Goal: Check status: Check status

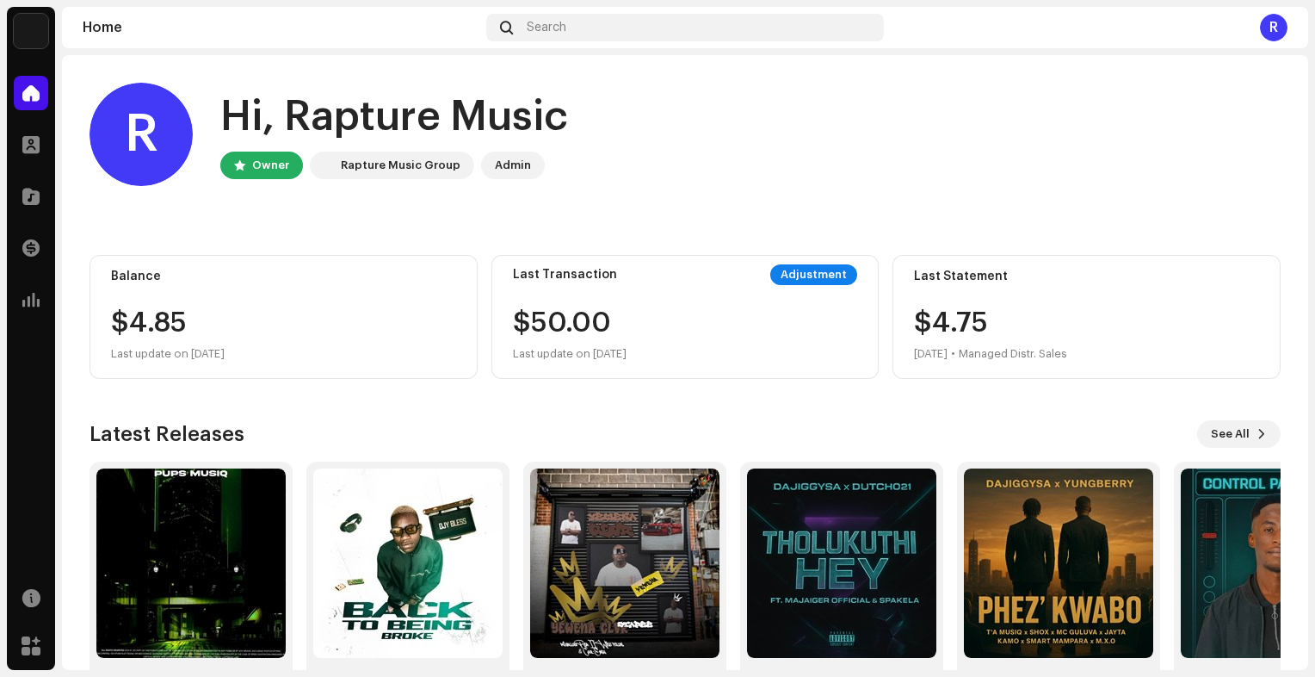
scroll to position [67, 0]
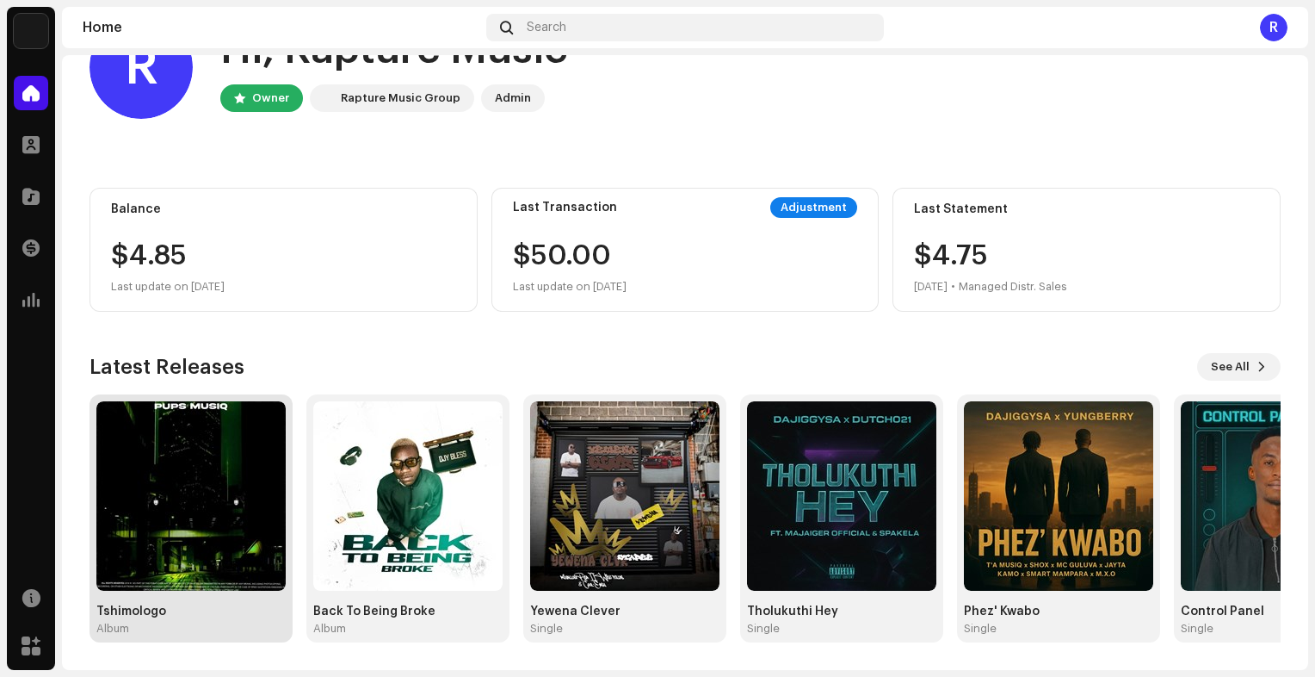
click at [184, 462] on img at bounding box center [190, 495] width 189 height 189
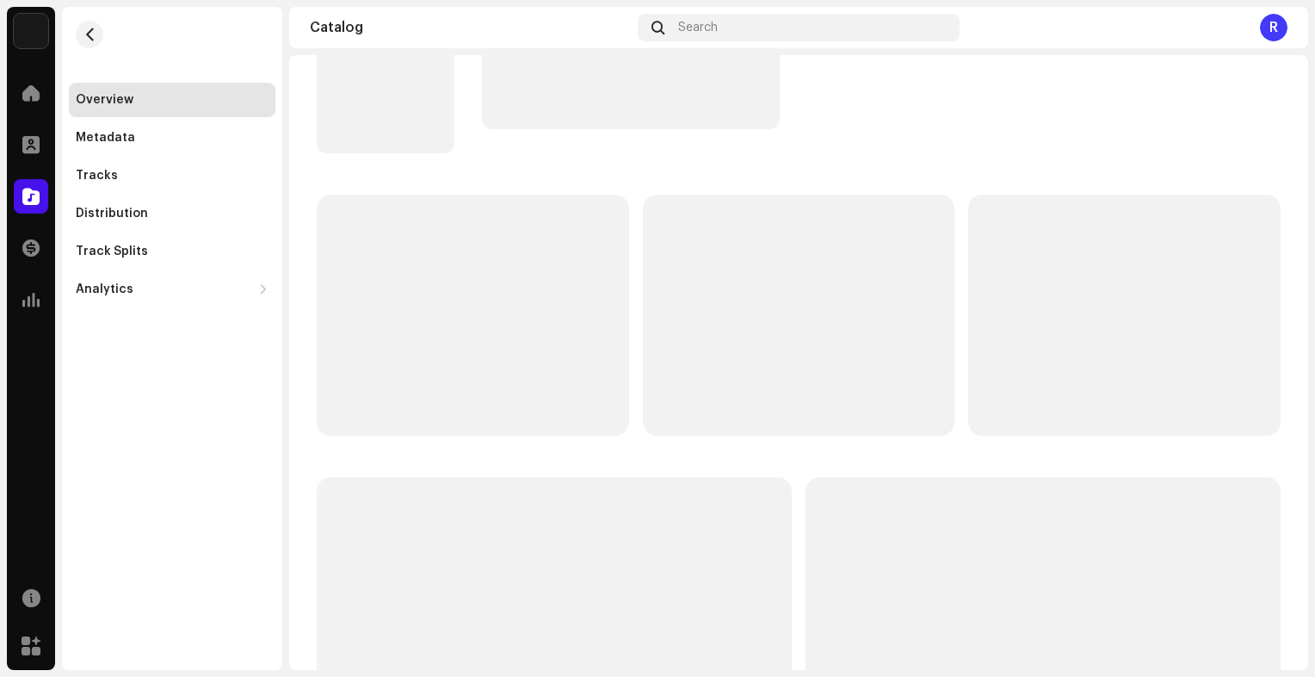
scroll to position [11, 0]
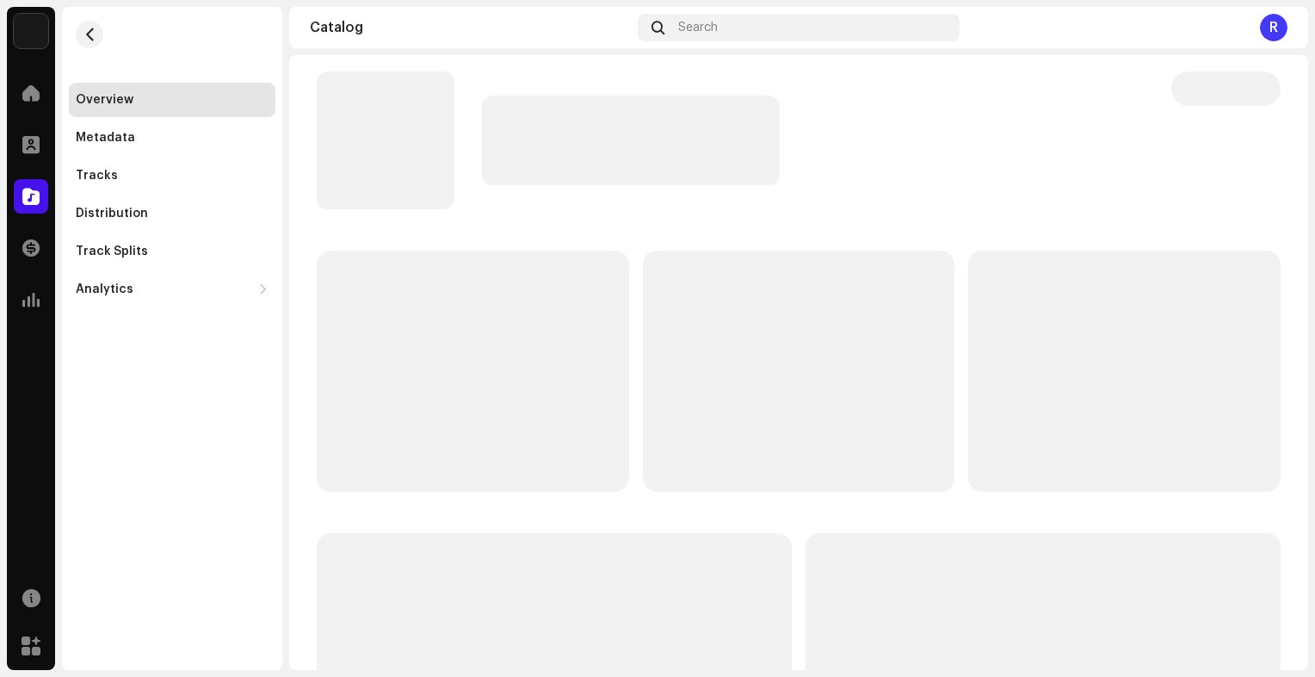
click at [184, 462] on div "Overview Metadata Tracks Distribution Track Splits Analytics Consumption Engage…" at bounding box center [172, 338] width 220 height 663
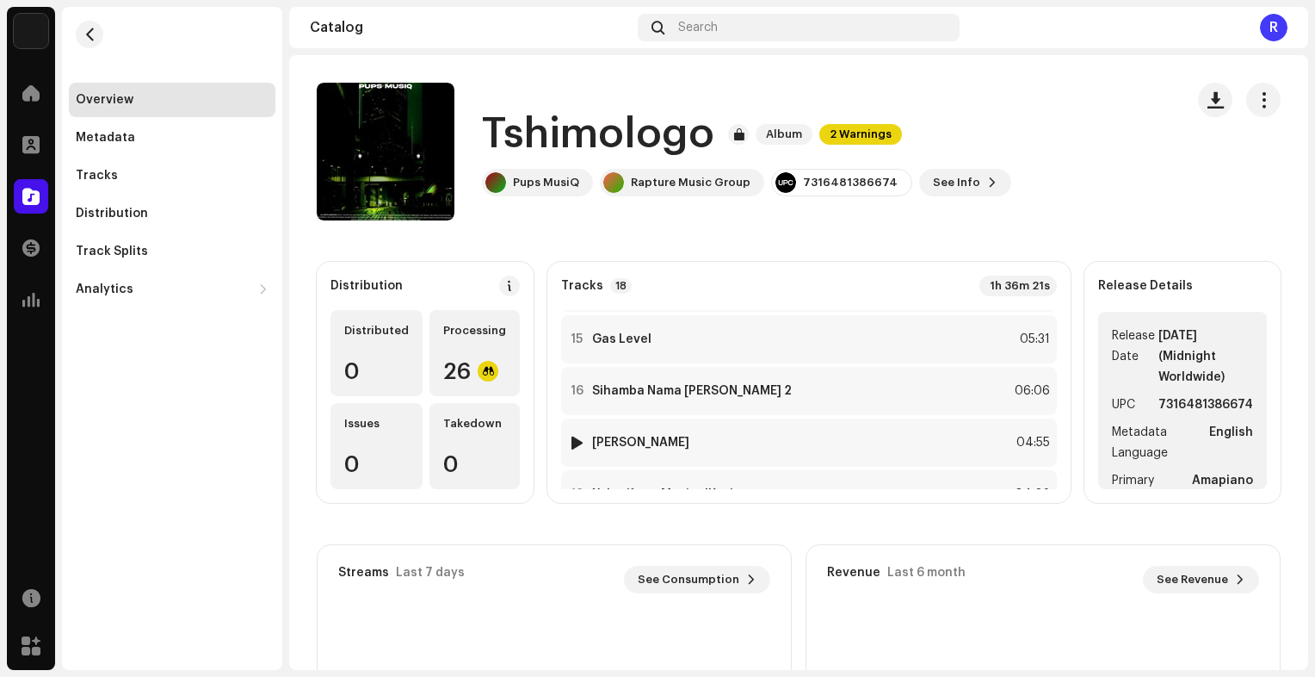
scroll to position [761, 0]
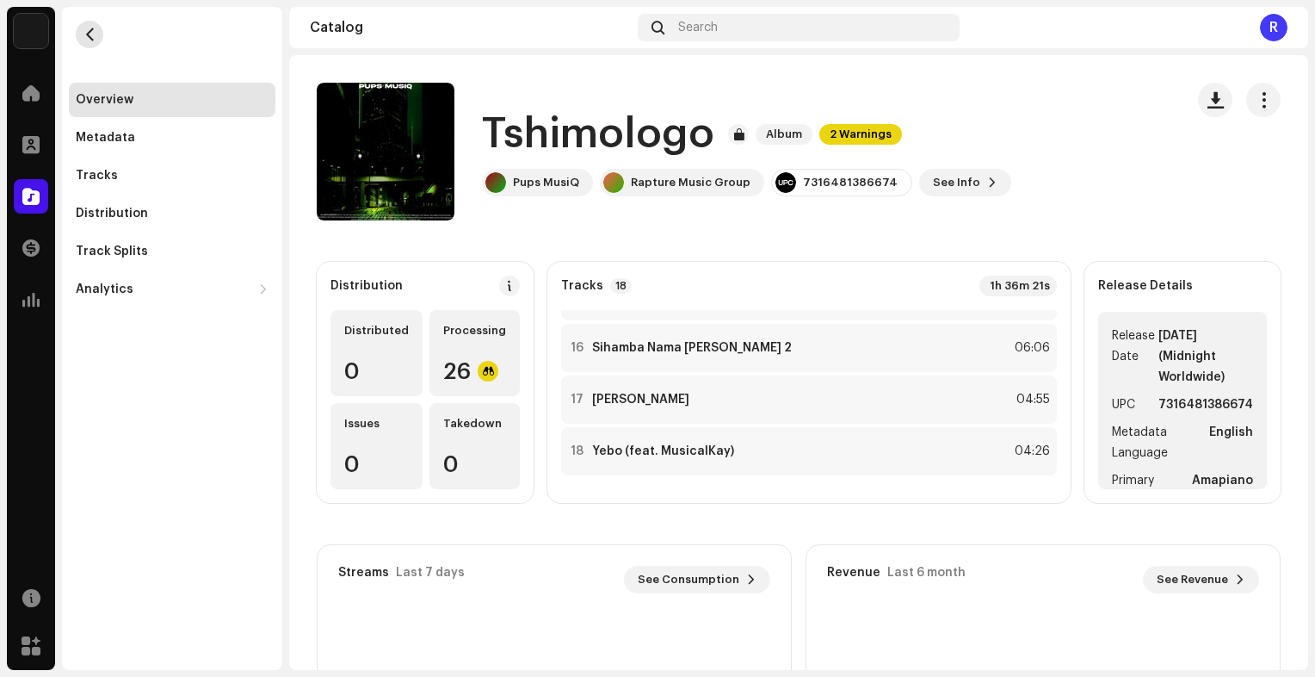
click at [79, 32] on button "button" at bounding box center [90, 35] width 28 height 28
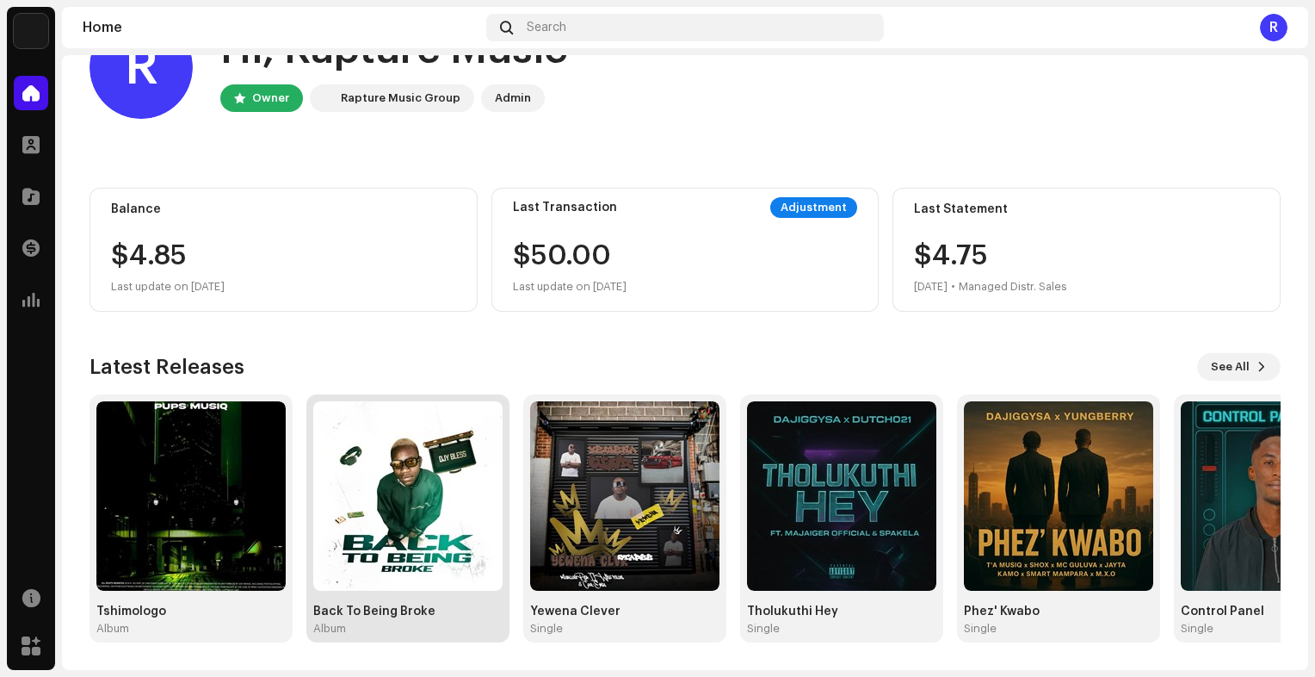
click at [393, 494] on img at bounding box center [407, 495] width 189 height 189
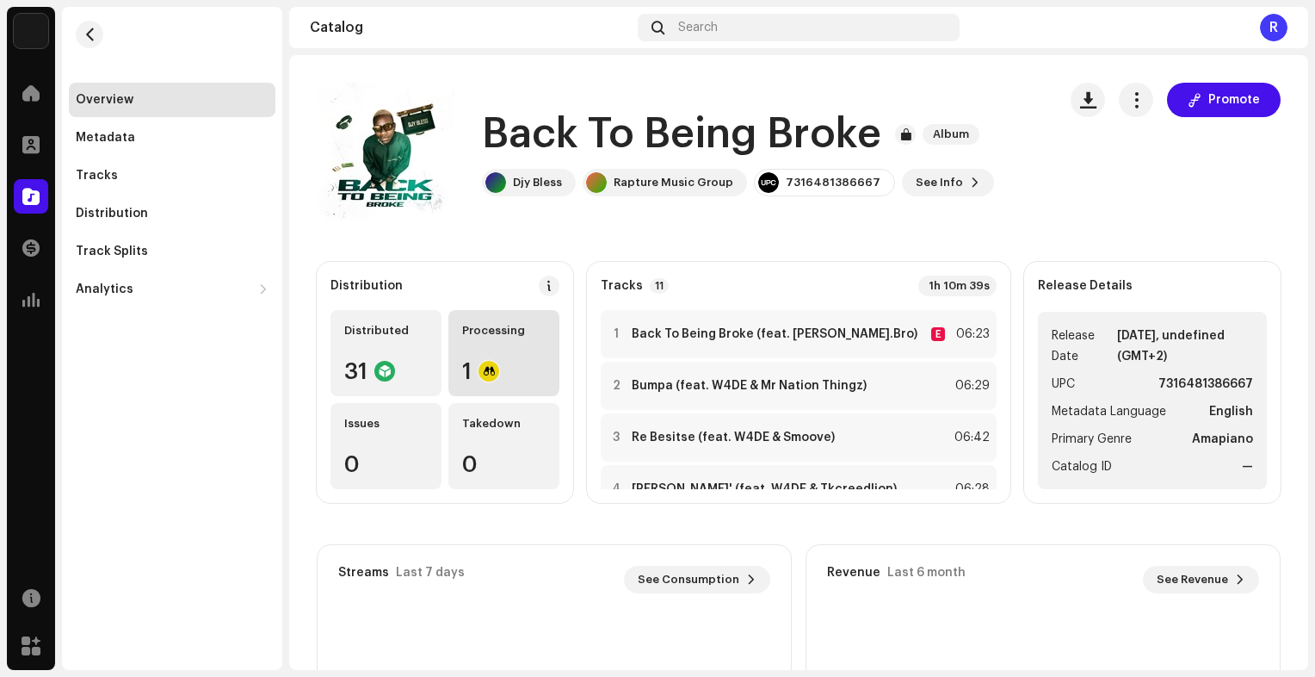
click at [523, 360] on div "1" at bounding box center [503, 371] width 83 height 22
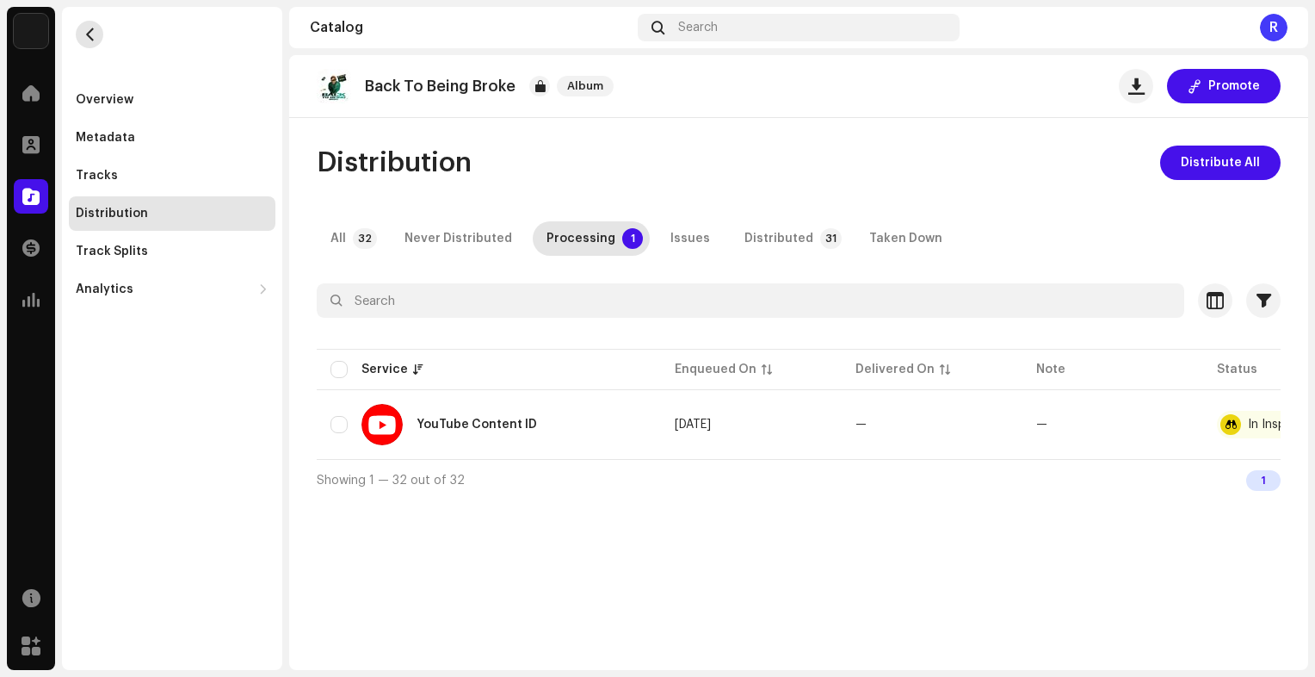
click at [98, 32] on button "button" at bounding box center [90, 35] width 28 height 28
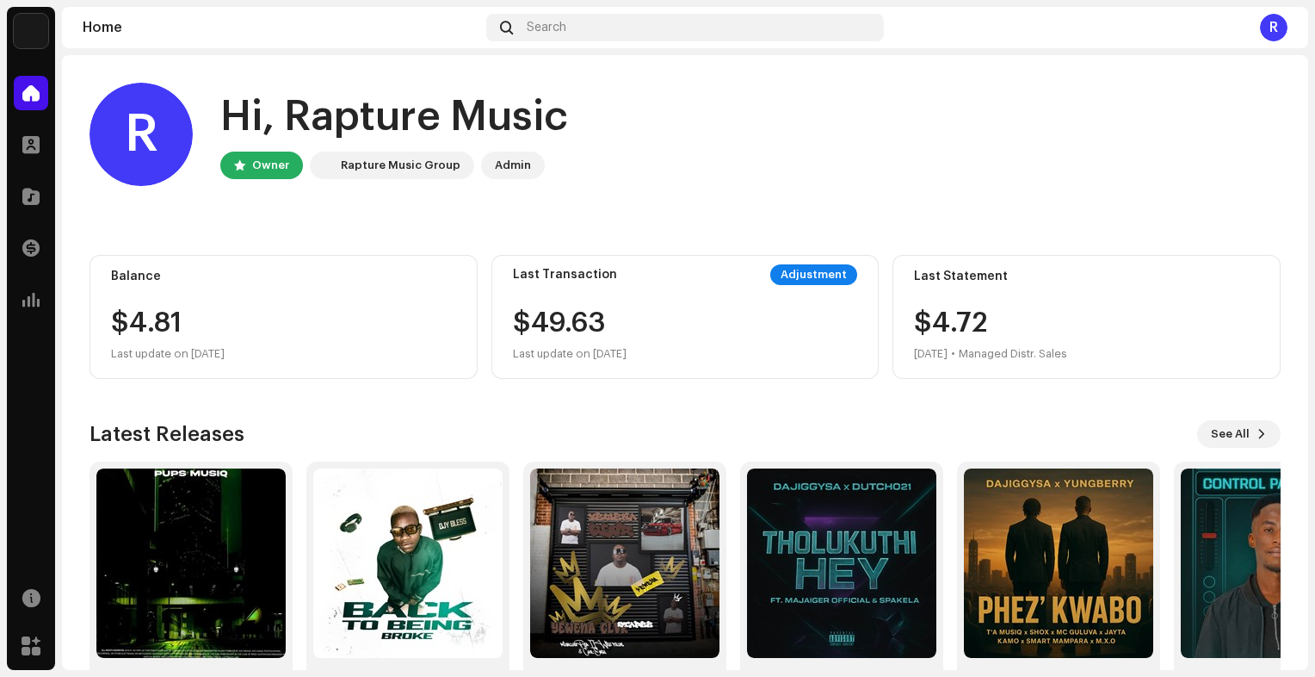
scroll to position [67, 0]
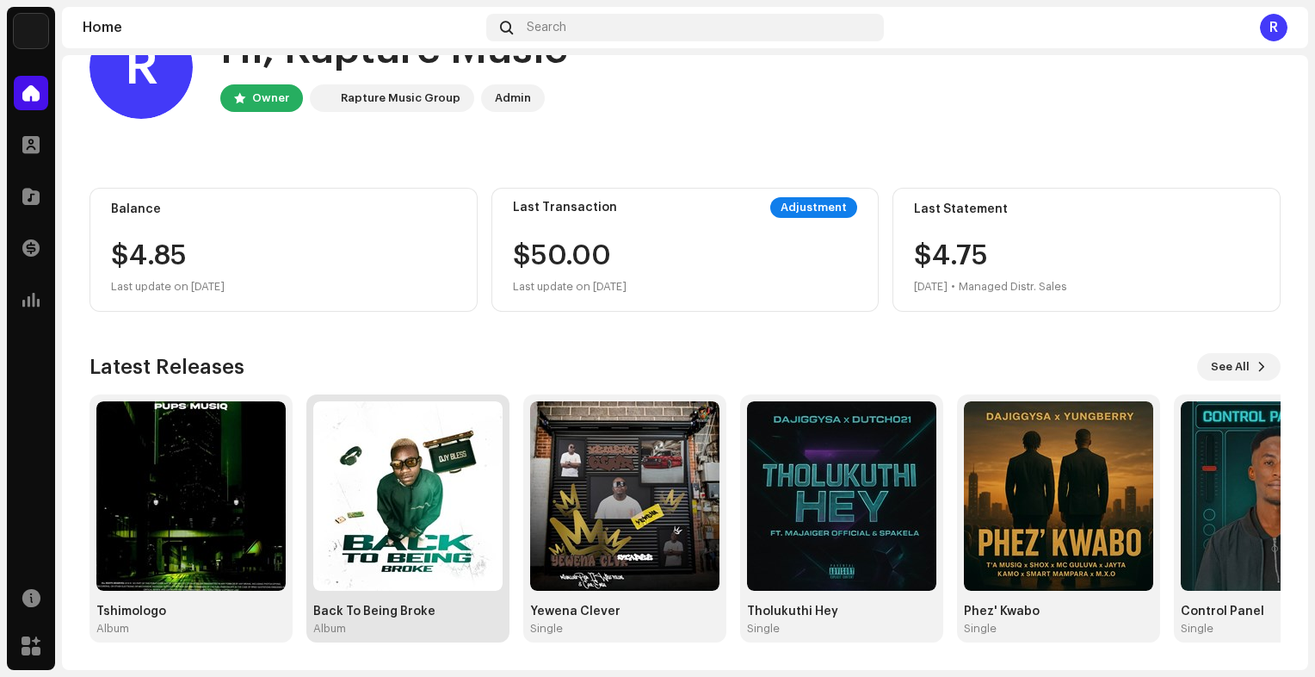
click at [403, 473] on img at bounding box center [407, 495] width 189 height 189
